Goal: Task Accomplishment & Management: Complete application form

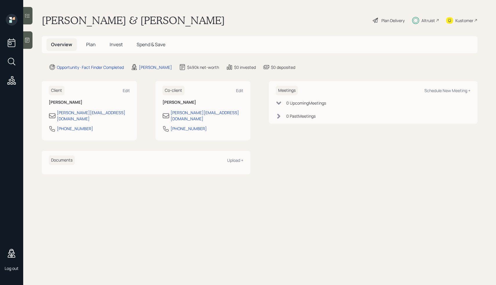
click at [379, 21] on div "Plan Delivery" at bounding box center [388, 20] width 33 height 13
